Goal: Find specific page/section: Find specific page/section

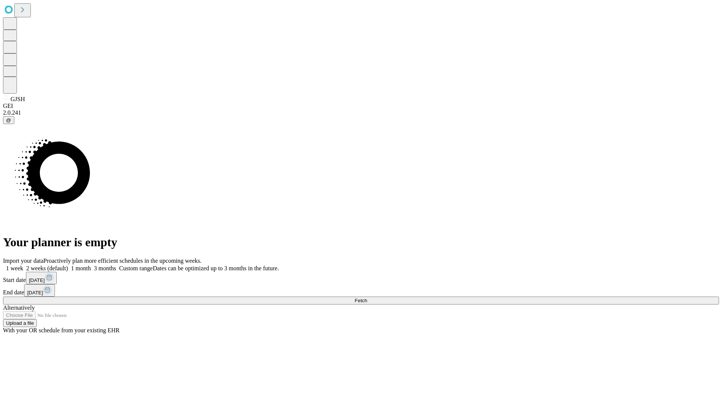
click at [367, 298] on span "Fetch" at bounding box center [360, 301] width 12 height 6
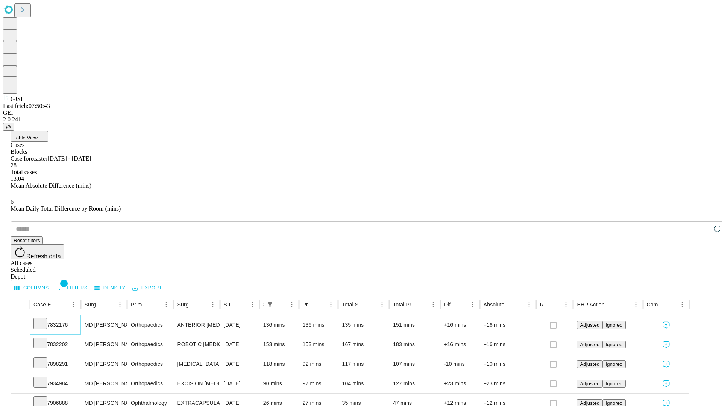
click at [44, 319] on icon at bounding box center [40, 323] width 8 height 8
